Goal: Transaction & Acquisition: Book appointment/travel/reservation

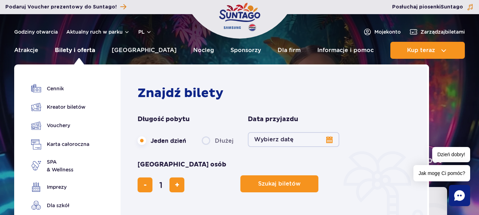
click at [78, 52] on link "Bilety i oferta" at bounding box center [75, 50] width 40 height 17
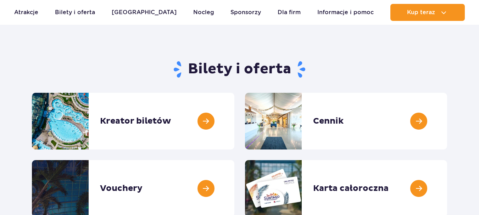
scroll to position [71, 0]
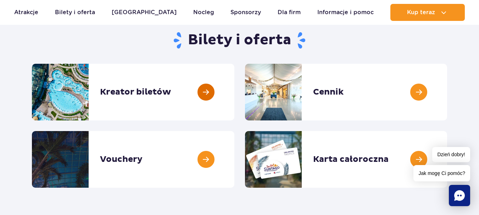
click at [234, 94] on link at bounding box center [234, 92] width 0 height 57
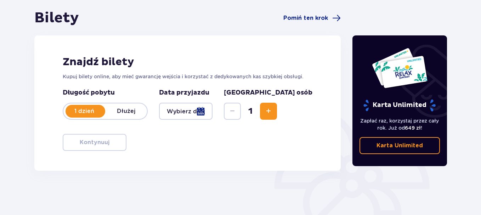
scroll to position [71, 0]
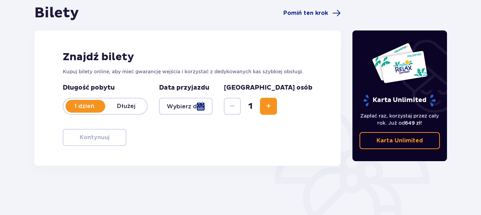
click at [80, 103] on p "1 dzień" at bounding box center [84, 106] width 42 height 8
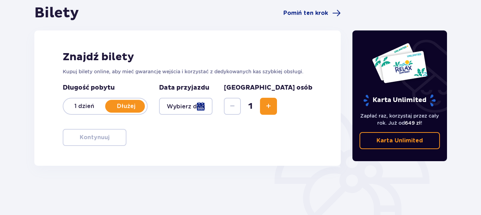
click at [79, 103] on p "1 dzień" at bounding box center [84, 106] width 42 height 8
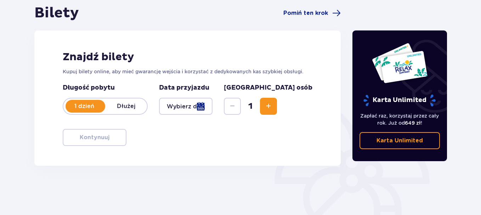
click at [171, 107] on div at bounding box center [186, 106] width 54 height 17
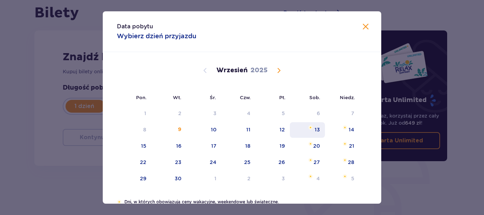
click at [317, 127] on div "13" at bounding box center [317, 129] width 5 height 7
type input "13.09.25"
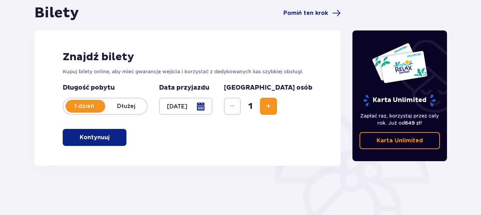
click at [277, 107] on button "Increase" at bounding box center [268, 106] width 17 height 17
click at [115, 137] on span "button" at bounding box center [111, 137] width 9 height 9
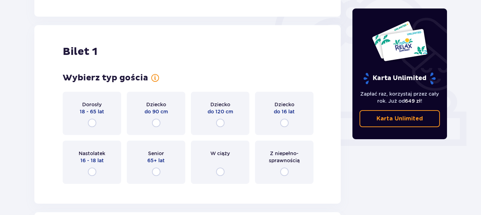
scroll to position [237, 0]
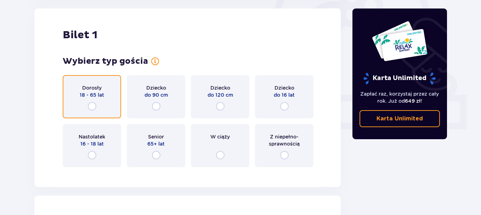
click at [93, 107] on input "radio" at bounding box center [92, 106] width 9 height 9
radio input "true"
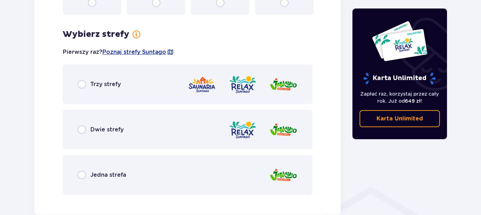
scroll to position [410, 0]
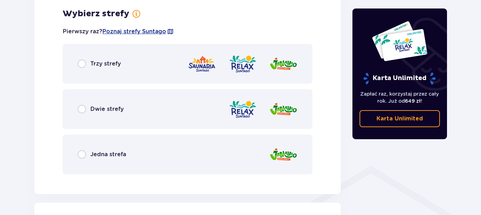
click at [95, 106] on p "Dwie strefy" at bounding box center [106, 109] width 33 height 8
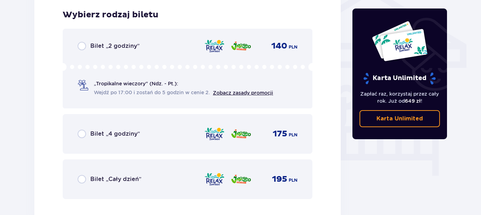
scroll to position [590, 0]
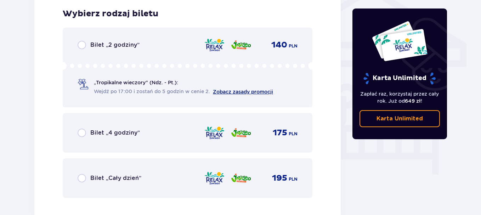
click at [233, 91] on link "Zobacz zasady promocji" at bounding box center [243, 92] width 60 height 6
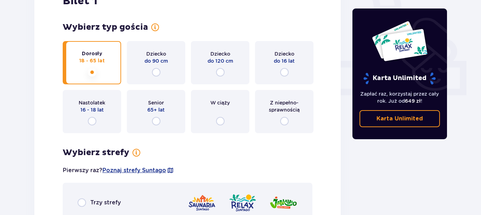
scroll to position [94, 0]
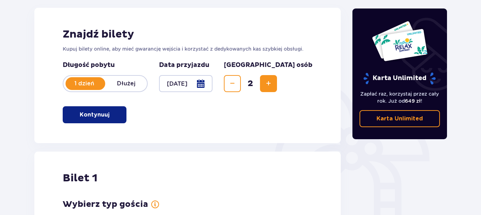
click at [213, 83] on div at bounding box center [186, 83] width 54 height 17
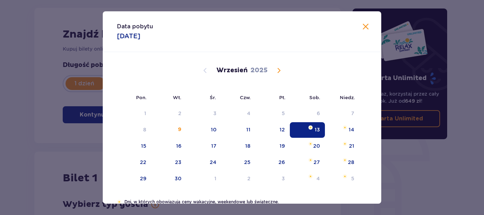
click at [363, 26] on span at bounding box center [366, 27] width 9 height 9
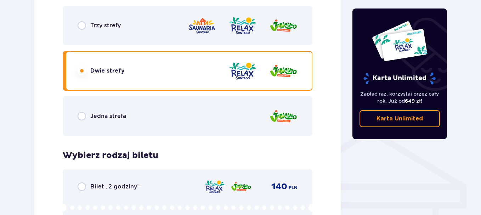
scroll to position [590, 0]
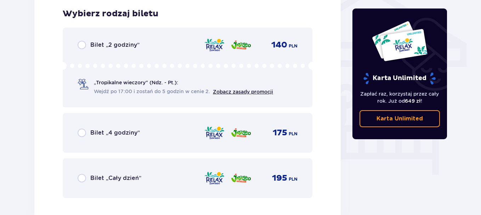
click at [117, 47] on p "Bilet „2 godziny”" at bounding box center [114, 45] width 49 height 8
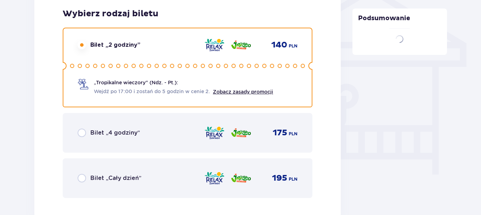
scroll to position [808, 0]
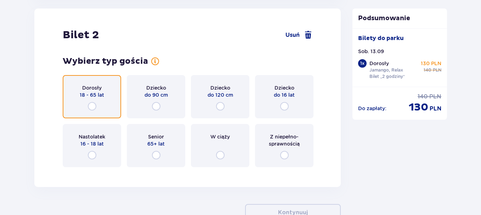
click at [93, 106] on input "radio" at bounding box center [92, 106] width 9 height 9
radio input "true"
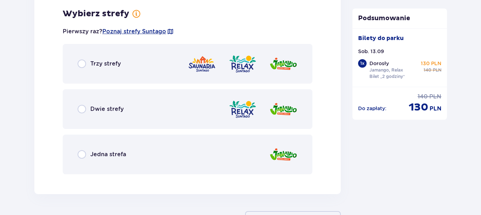
click at [93, 106] on p "Dwie strefy" at bounding box center [106, 109] width 33 height 8
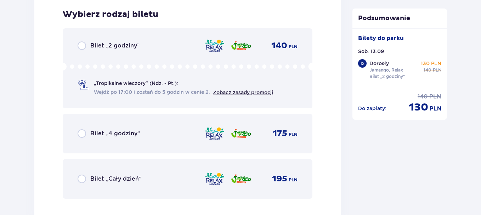
scroll to position [1161, 0]
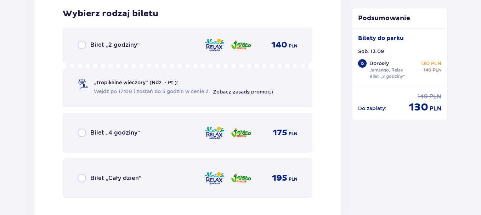
click at [97, 45] on p "Bilet „2 godziny”" at bounding box center [114, 45] width 49 height 8
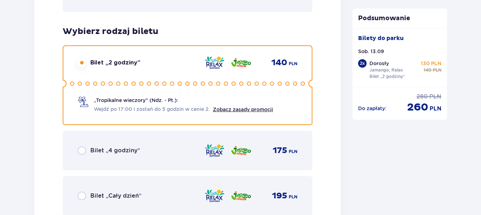
scroll to position [1136, 0]
